Goal: Check status: Check status

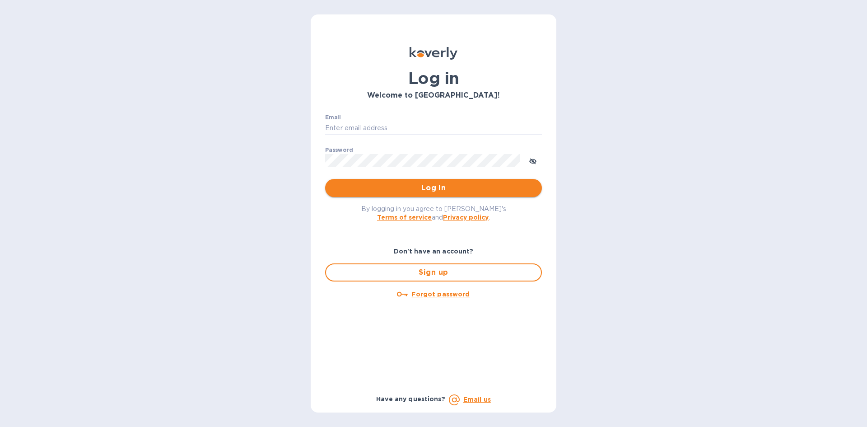
type input "[PERSON_NAME][EMAIL_ADDRESS][DOMAIN_NAME]"
click at [433, 190] on span "Log in" at bounding box center [433, 187] width 202 height 11
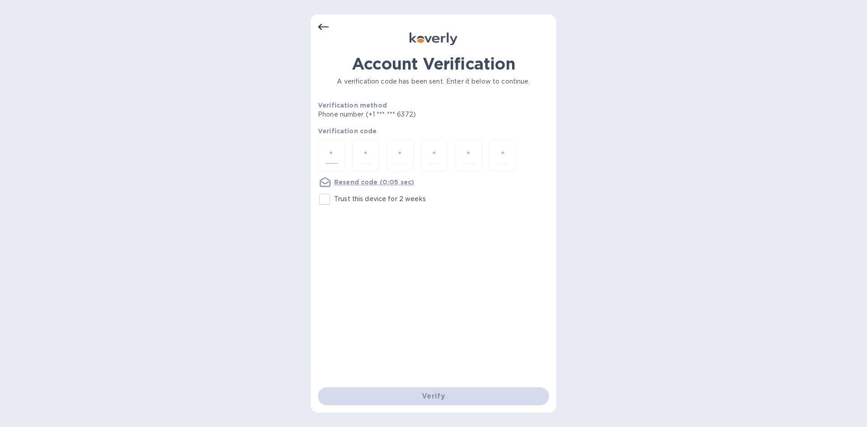
click at [328, 156] on input "number" at bounding box center [332, 155] width 12 height 17
type input "1"
type input "3"
type input "5"
type input "0"
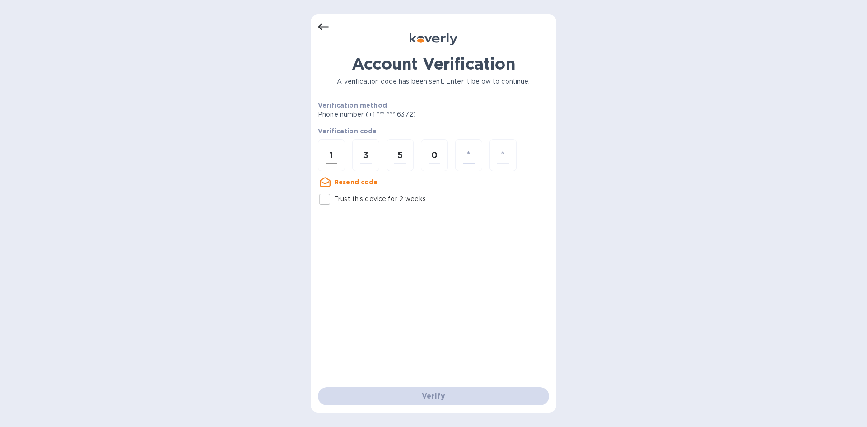
type input "4"
type input "9"
